Goal: Transaction & Acquisition: Purchase product/service

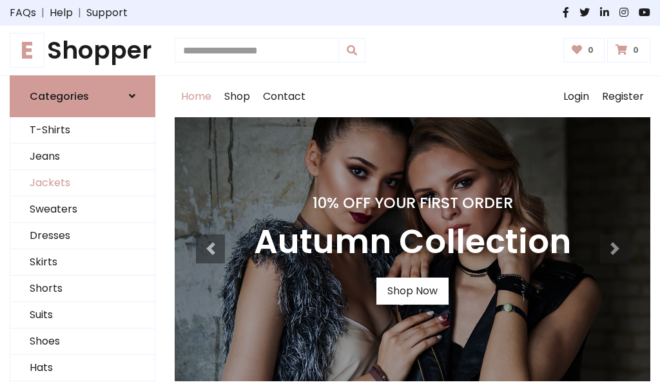
click at [82, 183] on link "Jackets" at bounding box center [82, 183] width 144 height 26
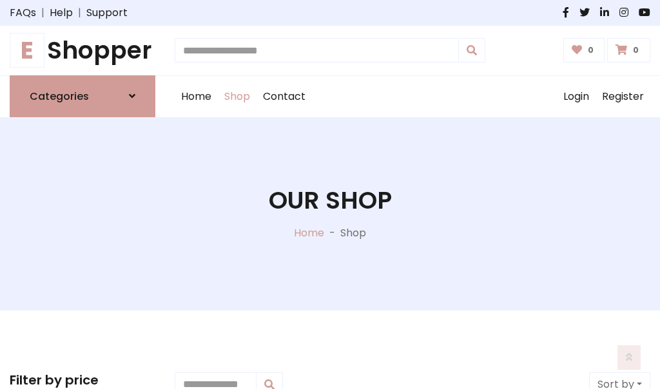
scroll to position [582, 0]
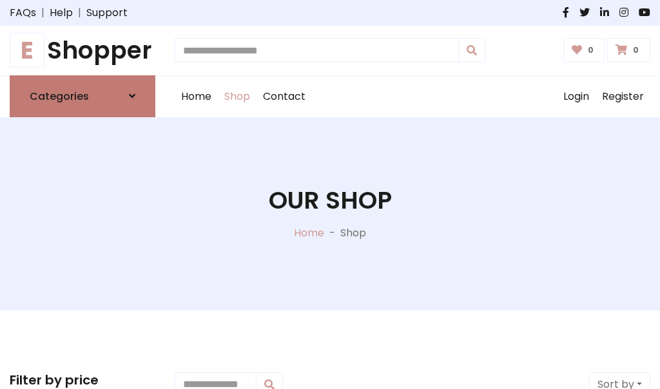
click at [82, 96] on h6 "Categories" at bounding box center [59, 96] width 59 height 12
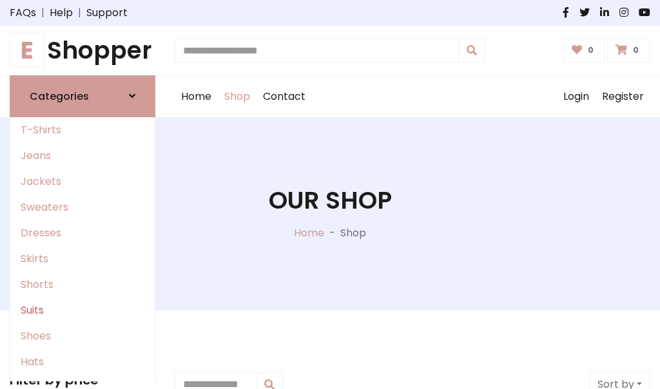
click at [82, 310] on link "Suits" at bounding box center [82, 311] width 144 height 26
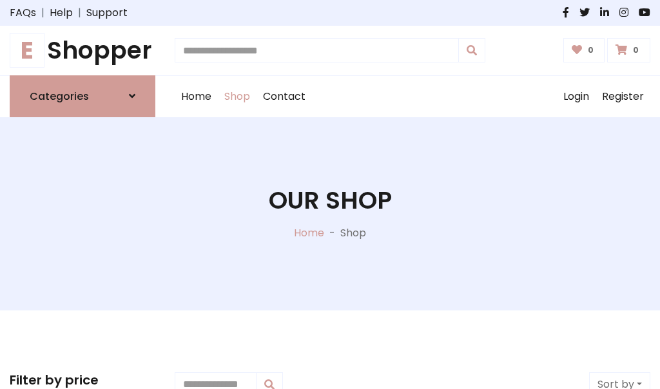
scroll to position [931, 0]
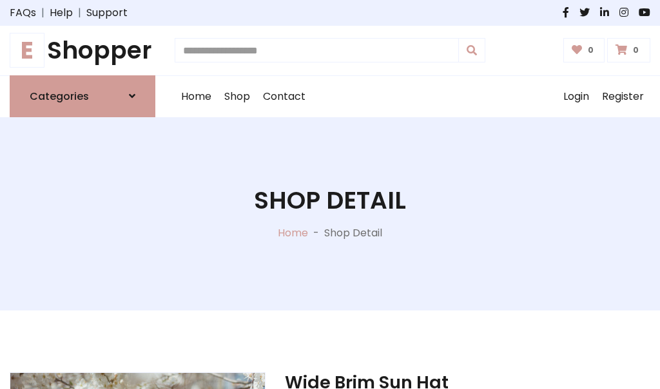
scroll to position [1204, 0]
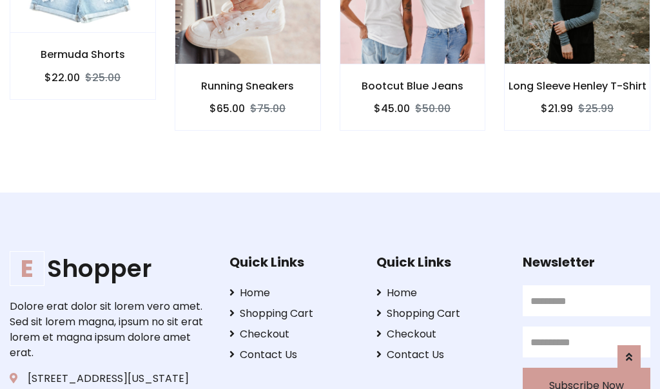
scroll to position [1203, 0]
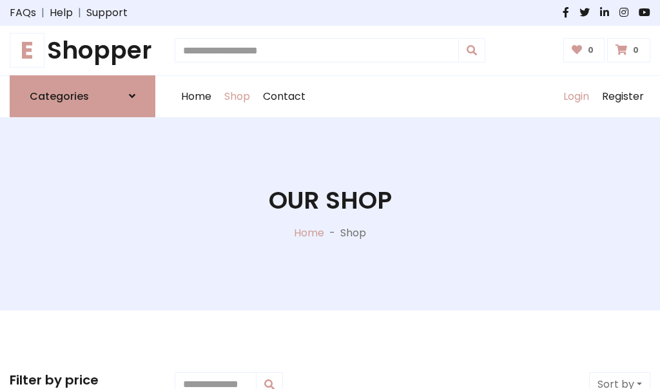
click at [575, 96] on link "Login" at bounding box center [576, 96] width 39 height 41
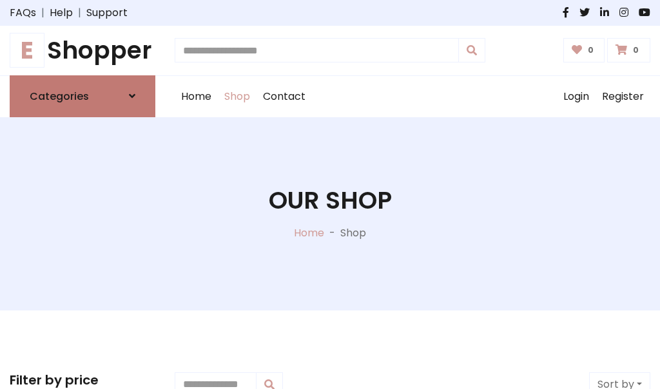
click at [132, 96] on icon at bounding box center [132, 96] width 6 height 10
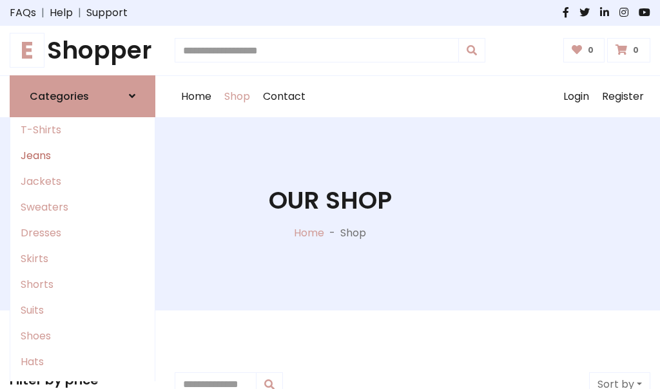
click at [82, 155] on link "Jeans" at bounding box center [82, 156] width 144 height 26
